Goal: Task Accomplishment & Management: Manage account settings

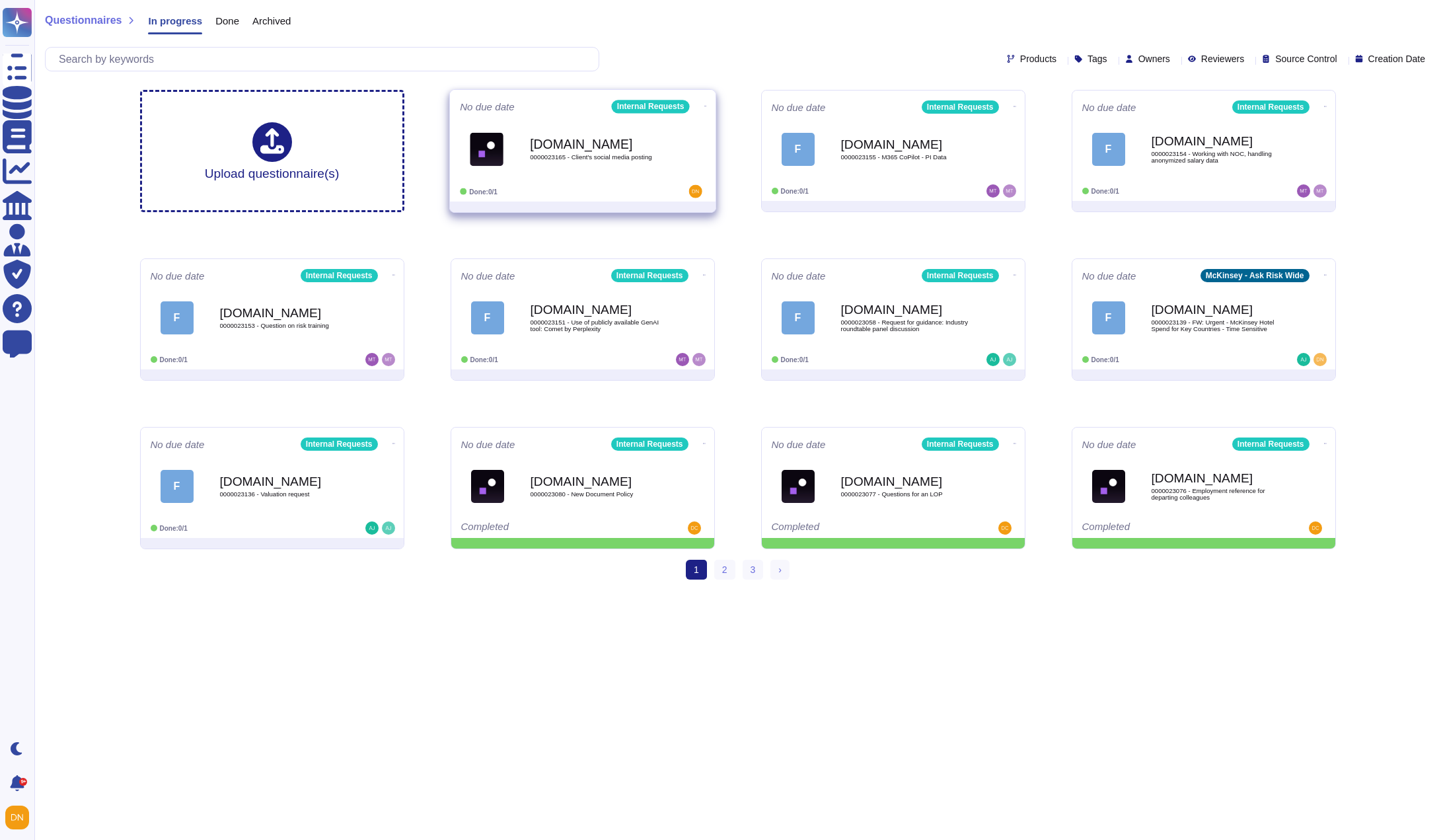
click at [662, 179] on div "[DOMAIN_NAME] 0000023165 - Client's social media posting" at bounding box center [583, 149] width 246 height 66
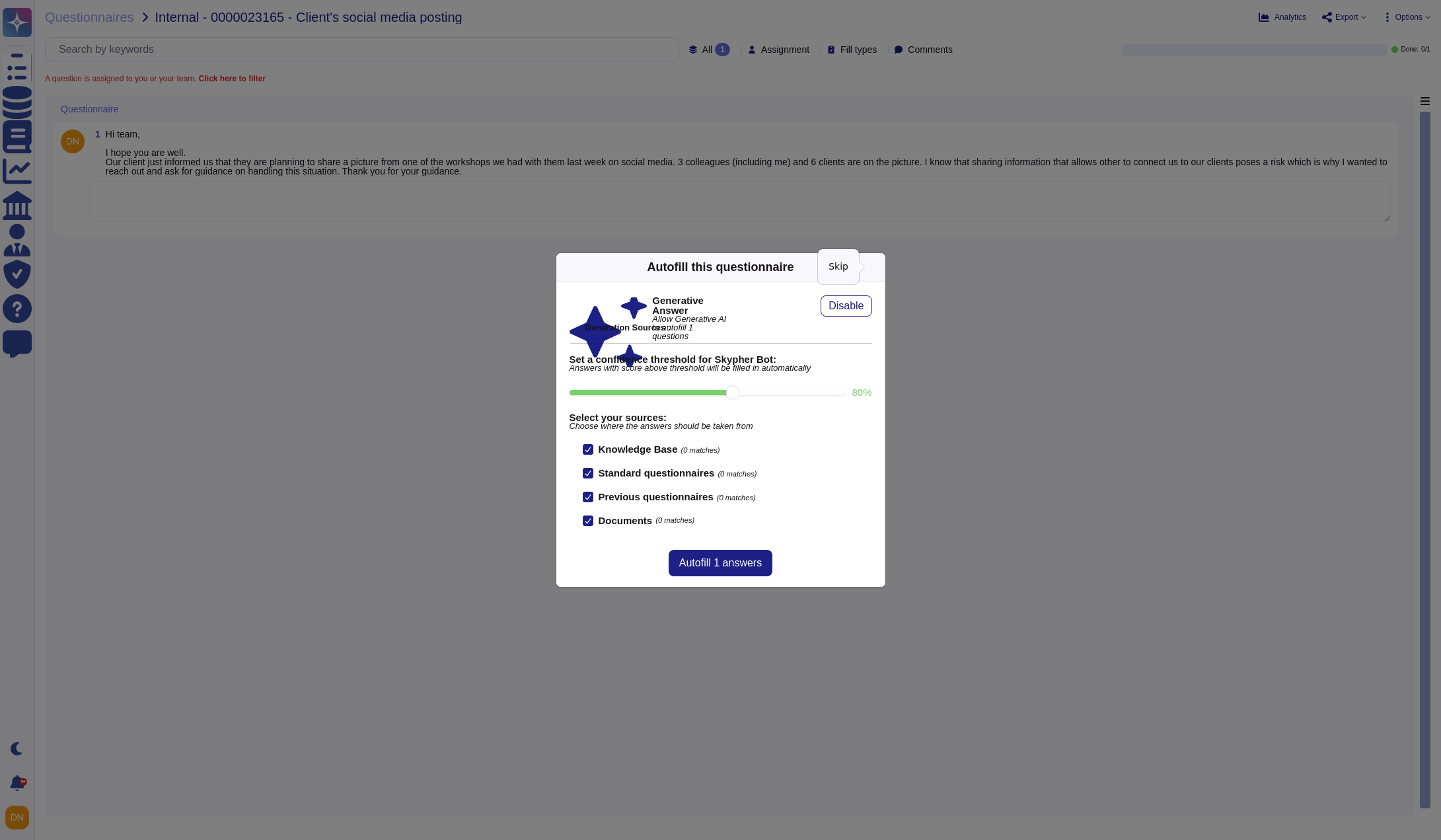
click at [877, 267] on icon at bounding box center [877, 267] width 0 height 0
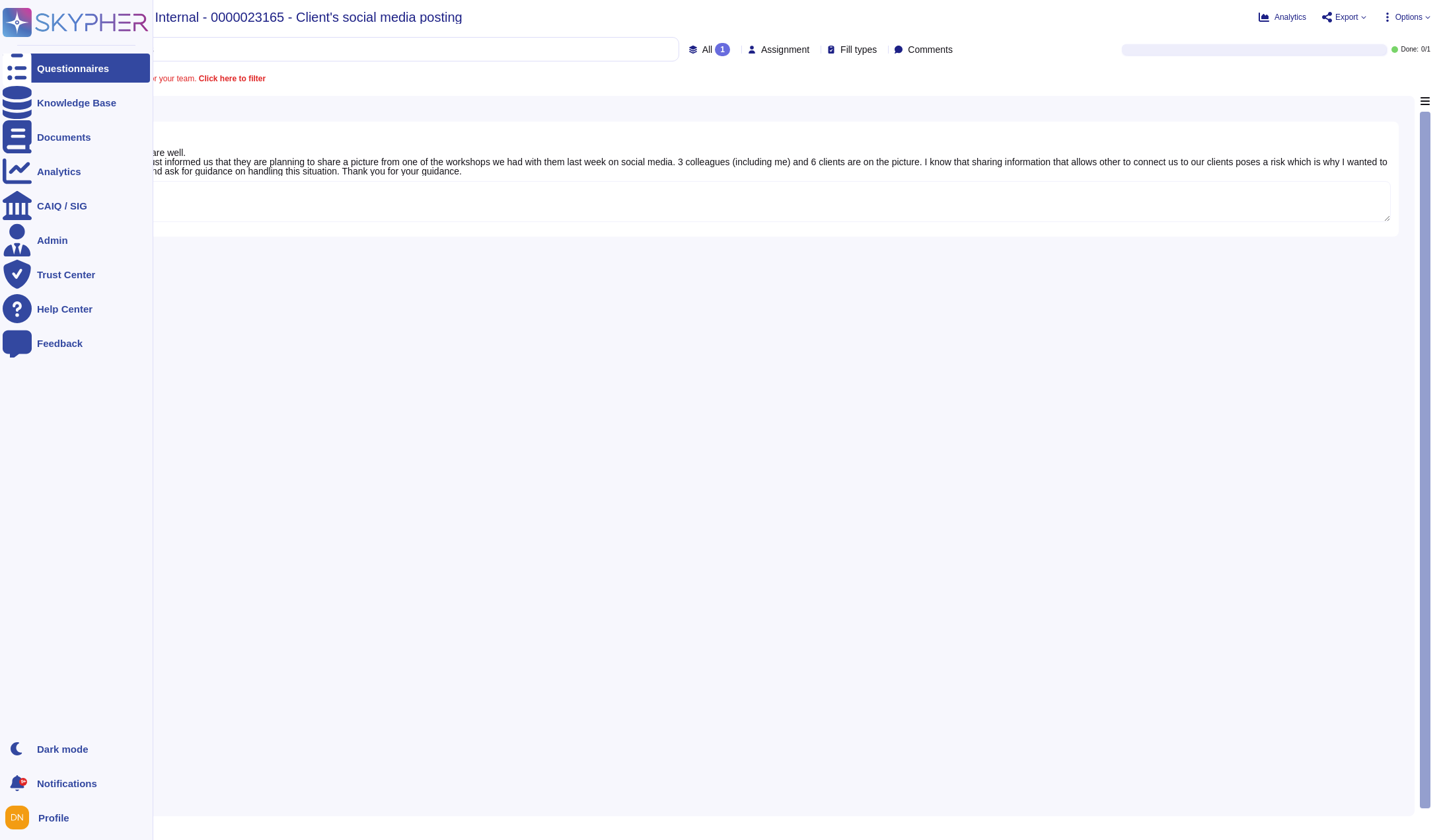
click at [18, 66] on icon at bounding box center [17, 67] width 29 height 39
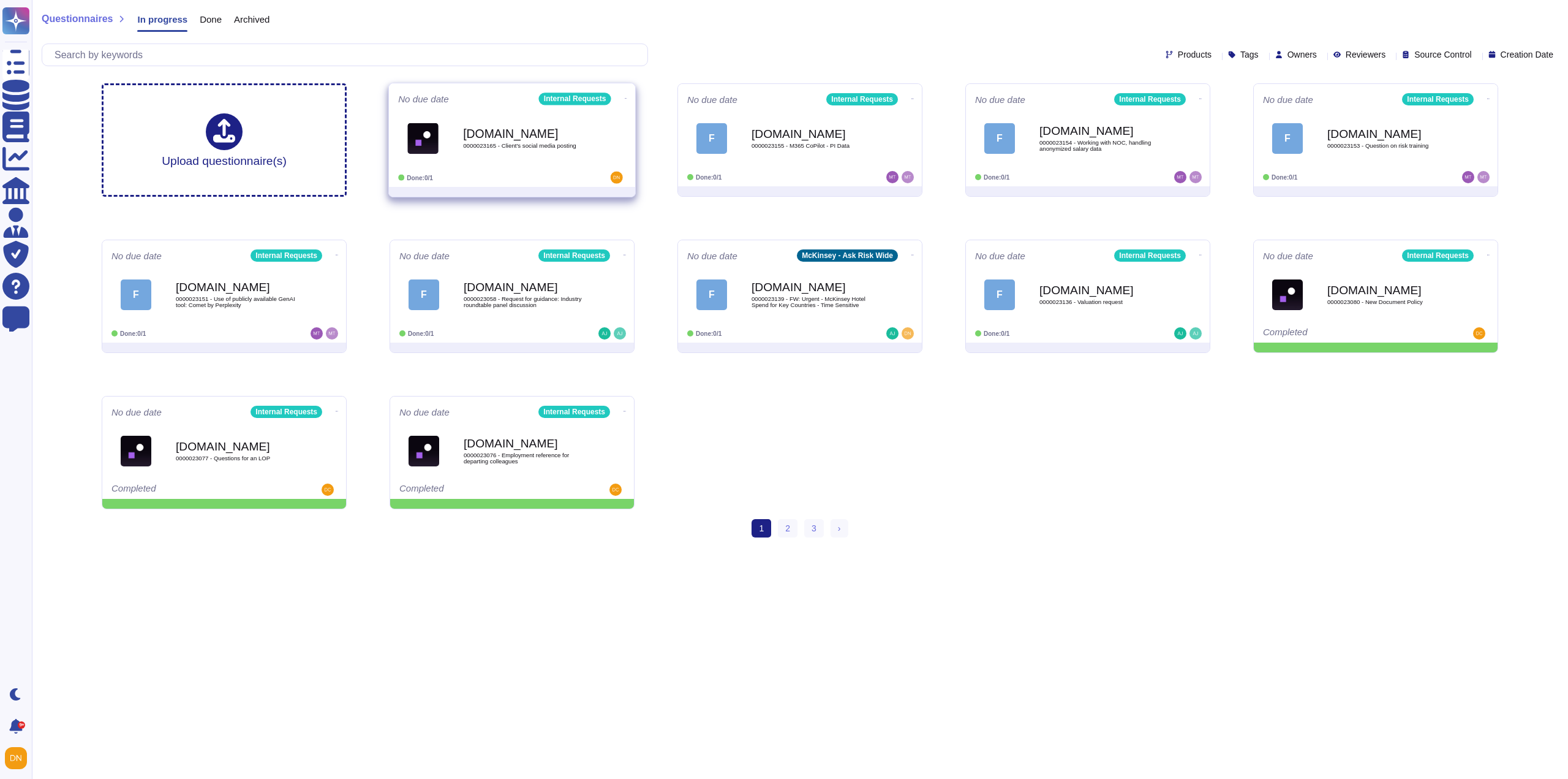
click at [625, 97] on icon at bounding box center [626, 98] width 2 height 3
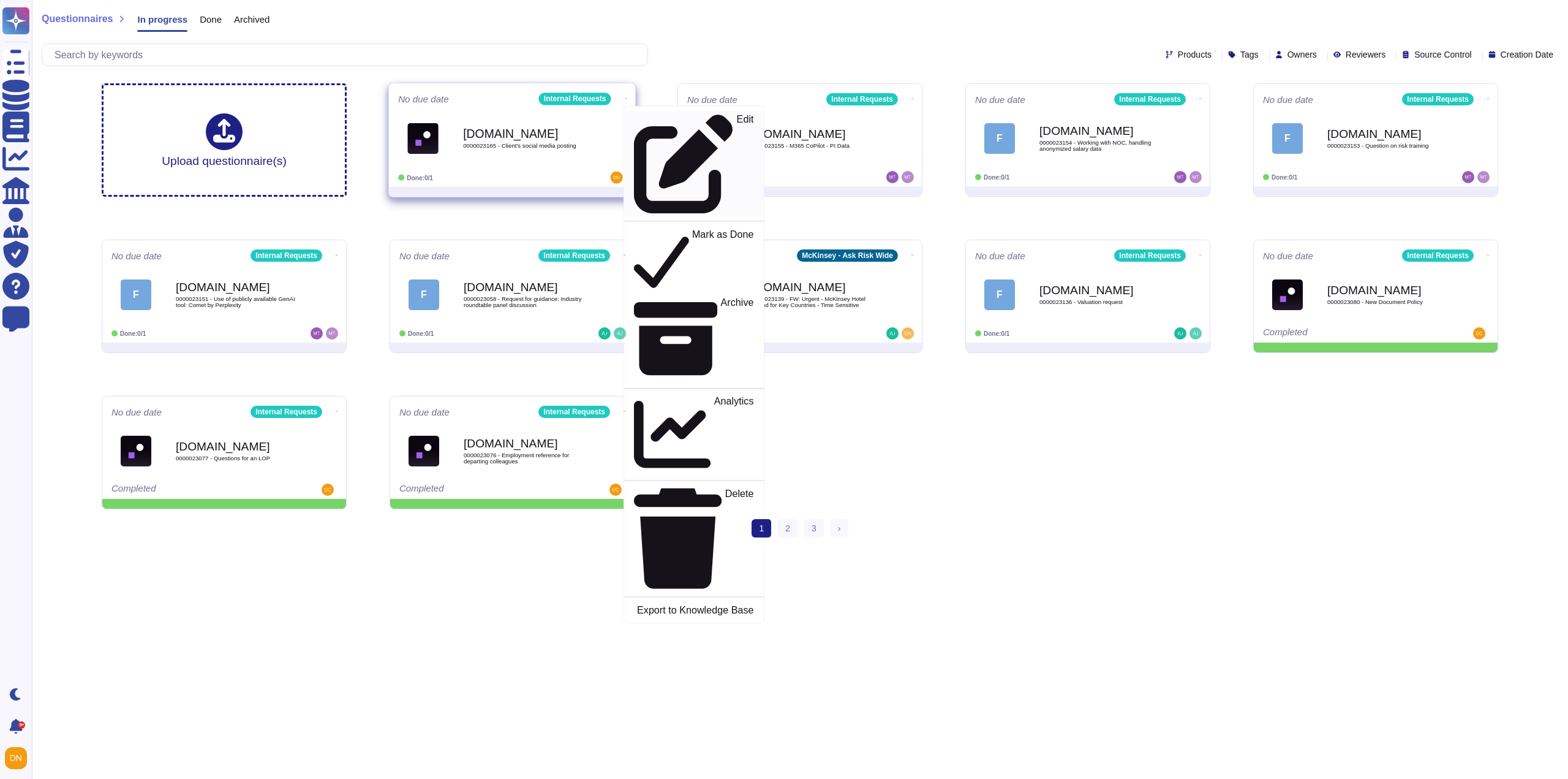
click at [634, 121] on icon at bounding box center [684, 164] width 100 height 100
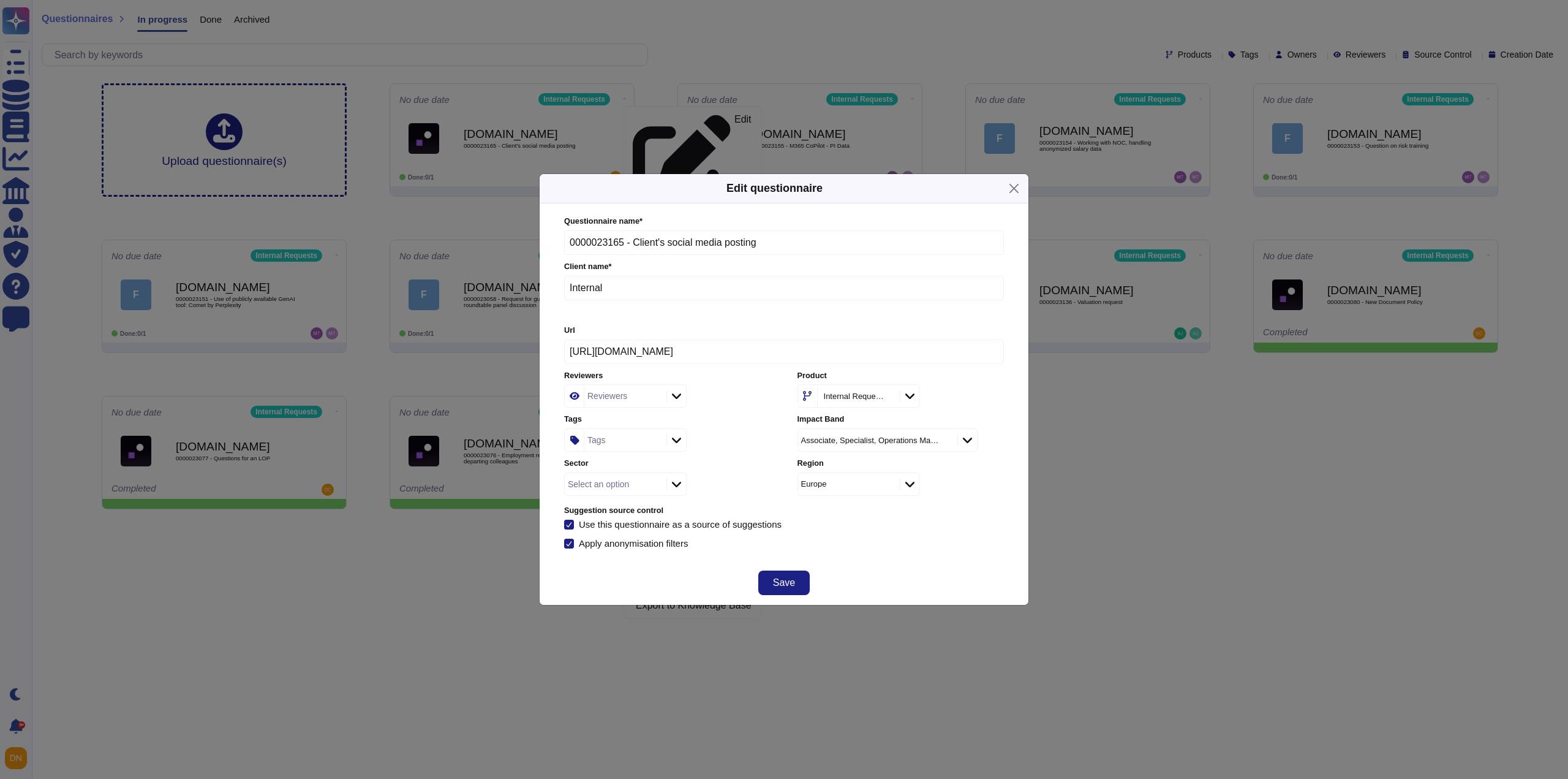
click at [594, 400] on div "Reviewers" at bounding box center [608, 395] width 40 height 8
type input "die"
click at [642, 464] on span "[PERSON_NAME]" at bounding box center [653, 464] width 76 height 11
click at [794, 581] on span "Save" at bounding box center [784, 583] width 22 height 10
